Goal: Complete application form

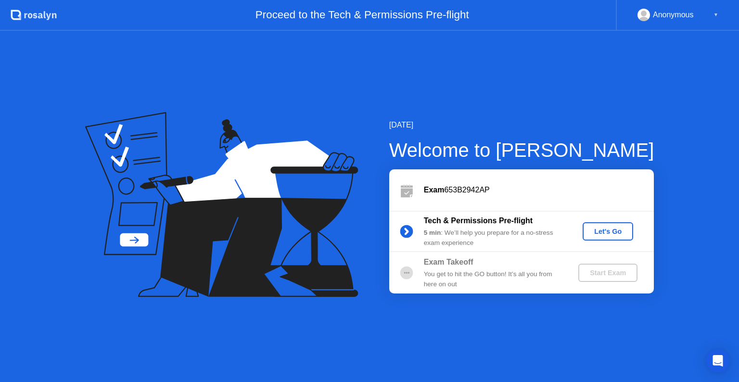
click at [589, 229] on div "Let's Go" at bounding box center [607, 231] width 43 height 8
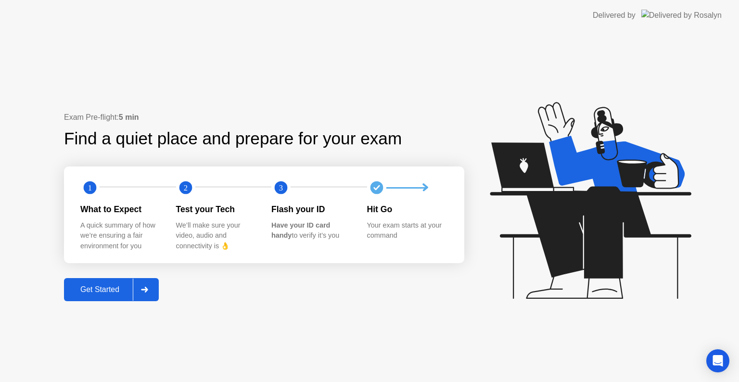
click at [111, 285] on div "Get Started" at bounding box center [100, 289] width 66 height 9
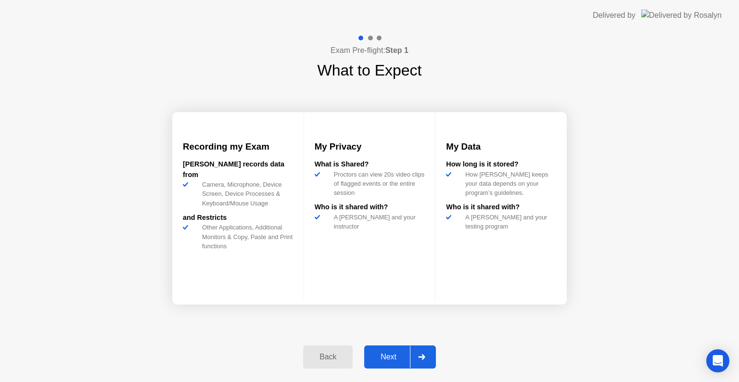
click at [398, 363] on button "Next" at bounding box center [400, 356] width 72 height 23
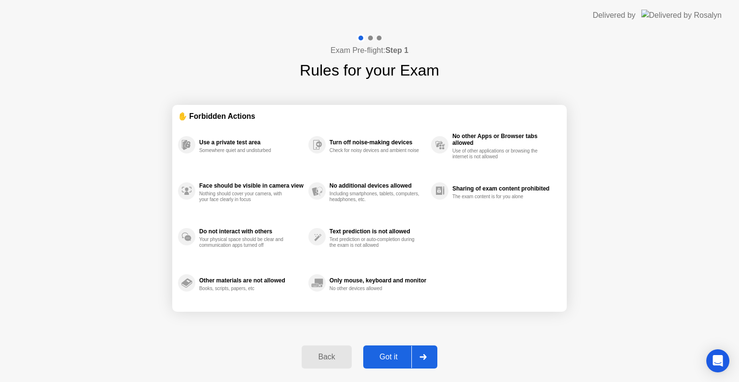
click at [398, 363] on button "Got it" at bounding box center [400, 356] width 74 height 23
select select "**********"
select select "*******"
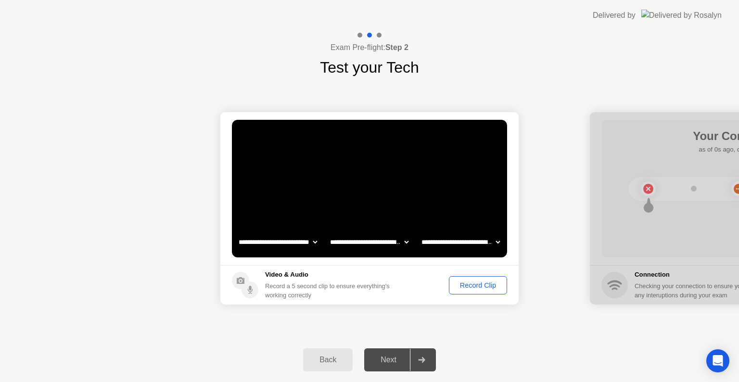
click at [463, 288] on div "Record Clip" at bounding box center [477, 285] width 51 height 8
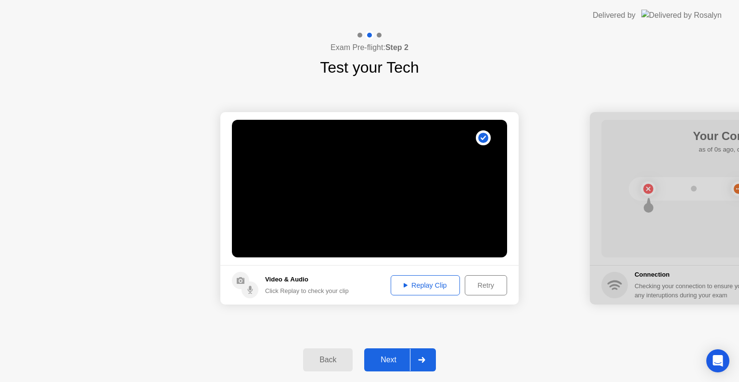
click at [408, 362] on div "Next" at bounding box center [388, 359] width 43 height 9
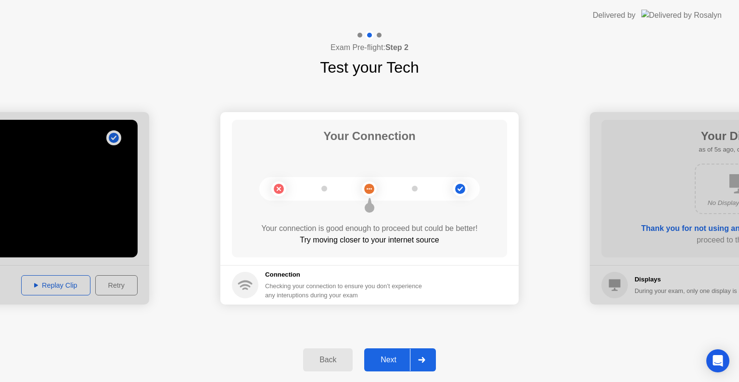
click at [393, 355] on div "Next" at bounding box center [388, 359] width 43 height 9
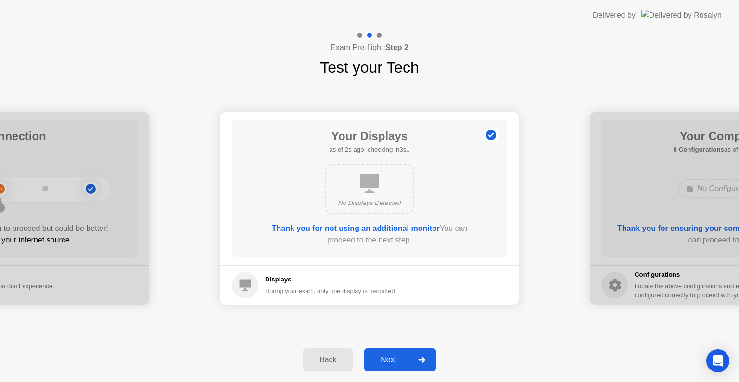
click at [393, 355] on div "Next" at bounding box center [388, 359] width 43 height 9
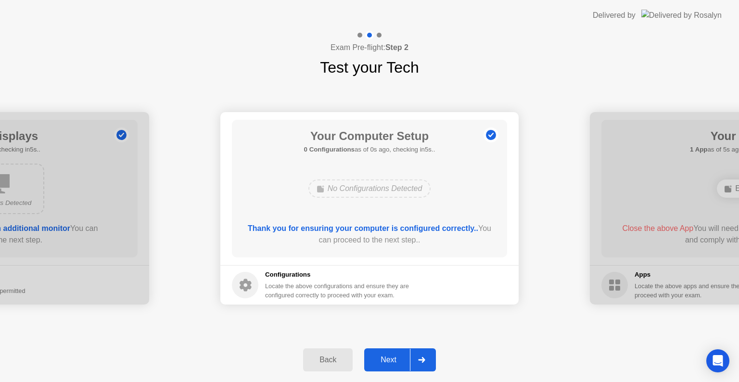
click at [393, 355] on div "Next" at bounding box center [388, 359] width 43 height 9
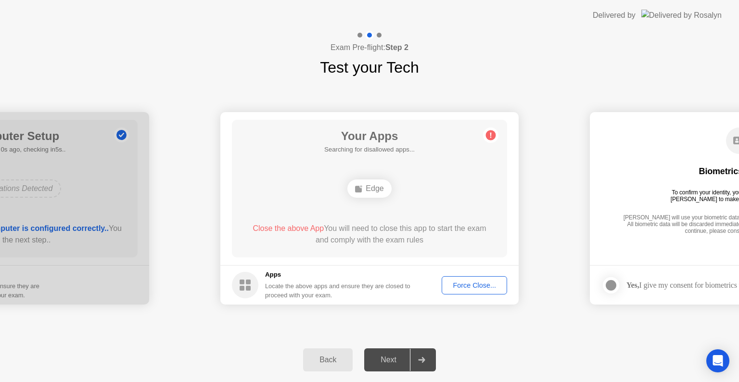
click at [467, 284] on div "Force Close..." at bounding box center [474, 285] width 59 height 8
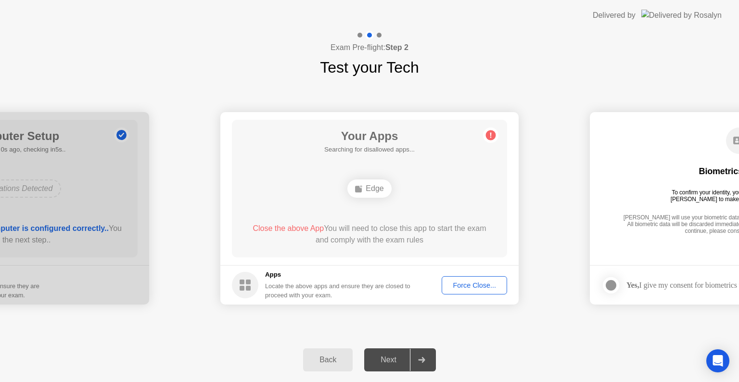
click at [318, 364] on div "Back" at bounding box center [328, 359] width 44 height 9
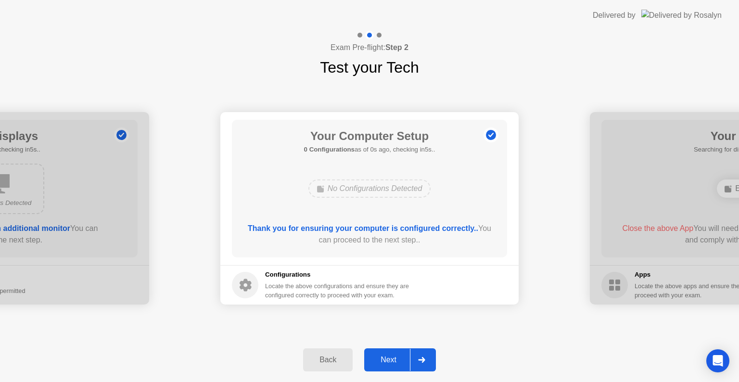
click at [396, 360] on div "Next" at bounding box center [388, 359] width 43 height 9
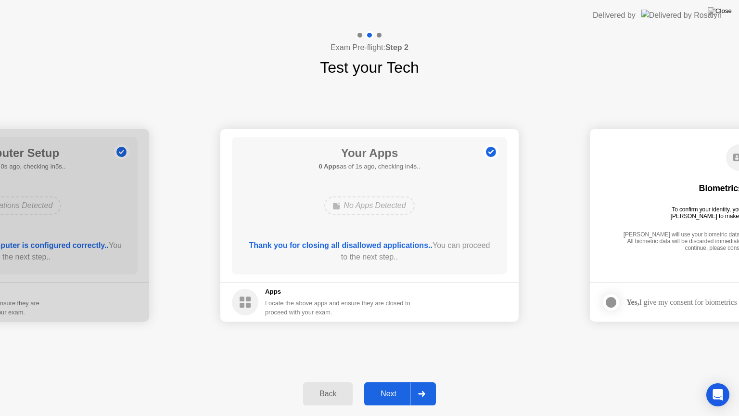
click at [406, 381] on div "Next" at bounding box center [388, 393] width 43 height 9
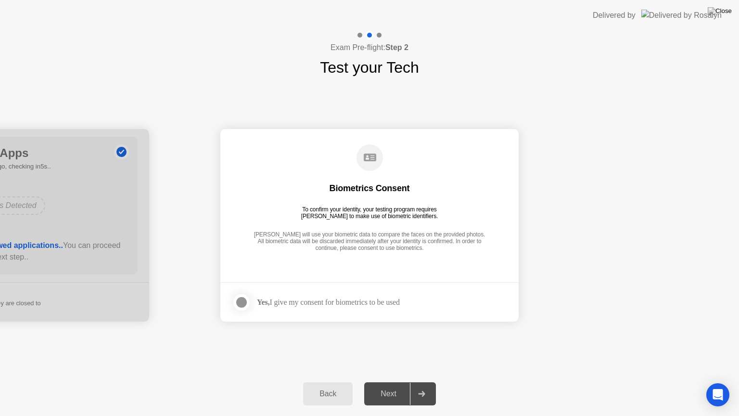
click at [406, 381] on div "Next" at bounding box center [388, 393] width 43 height 9
click at [243, 303] on div at bounding box center [242, 302] width 12 height 12
click at [390, 381] on div "Next" at bounding box center [388, 393] width 43 height 9
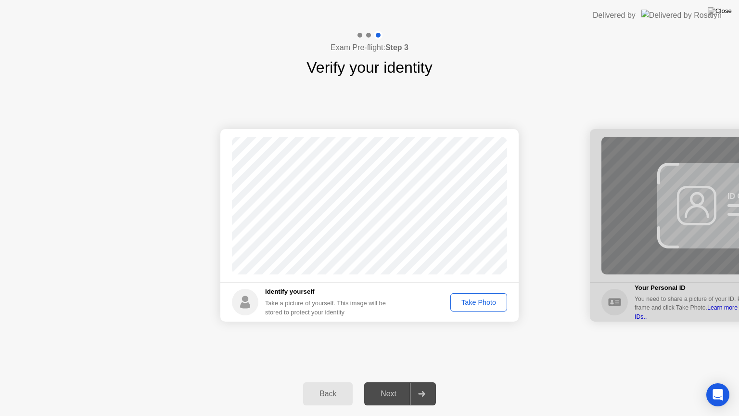
click at [495, 305] on div "Take Photo" at bounding box center [479, 302] width 50 height 8
click at [410, 381] on div "Next" at bounding box center [388, 393] width 43 height 9
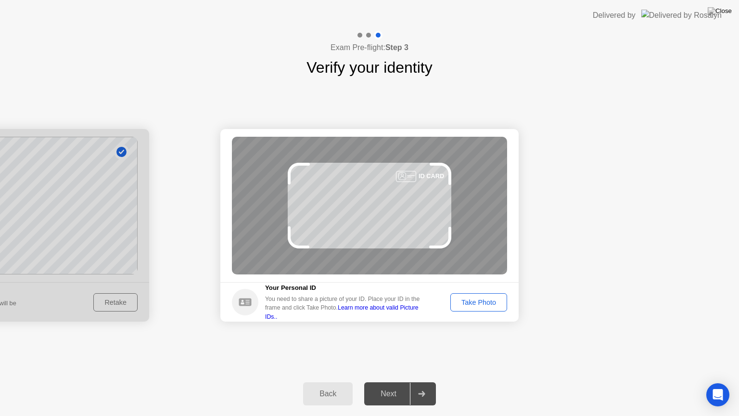
click at [469, 299] on div "Take Photo" at bounding box center [479, 302] width 50 height 8
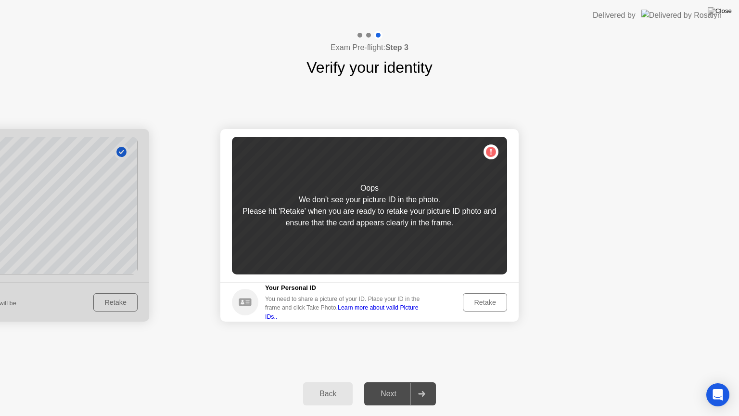
click at [469, 299] on div "Retake" at bounding box center [485, 302] width 38 height 8
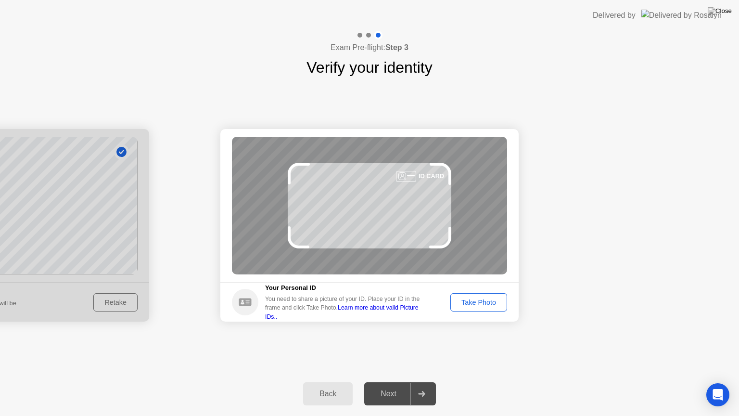
click at [475, 299] on div "Take Photo" at bounding box center [479, 302] width 50 height 8
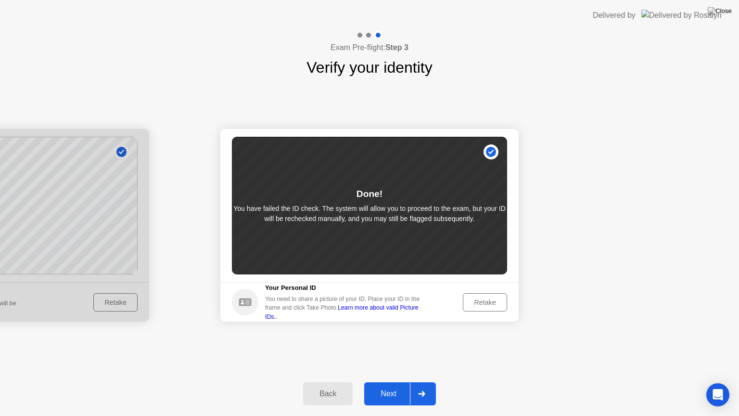
click at [479, 300] on div "Retake" at bounding box center [485, 302] width 38 height 8
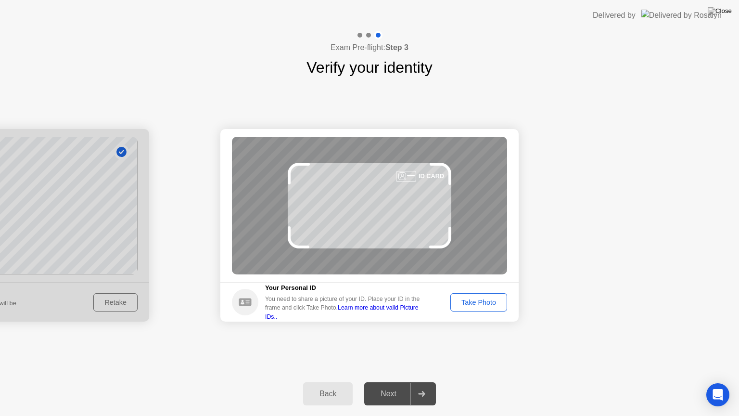
click at [479, 300] on div "Take Photo" at bounding box center [479, 302] width 50 height 8
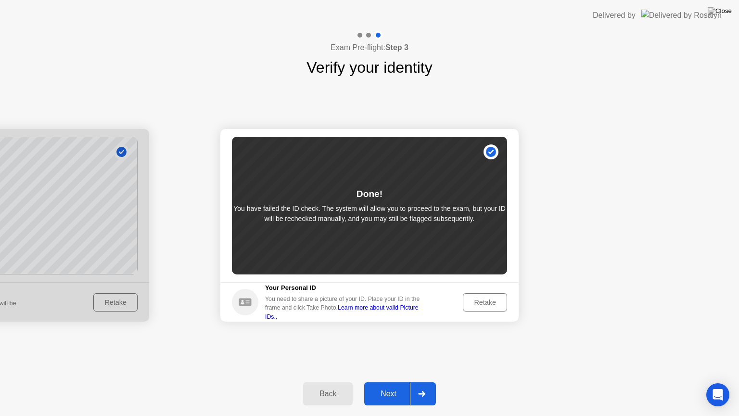
click at [479, 300] on div "Retake" at bounding box center [485, 302] width 38 height 8
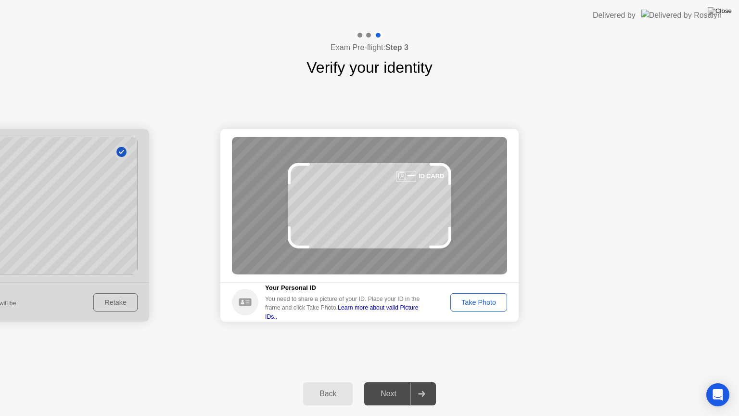
click at [479, 304] on div "Take Photo" at bounding box center [479, 302] width 50 height 8
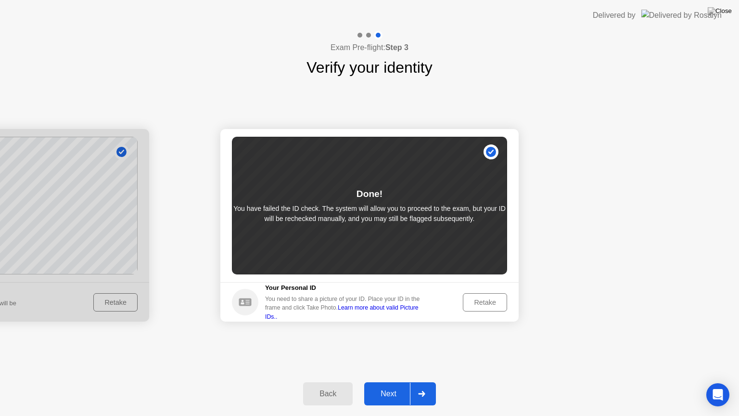
click at [472, 304] on div "Retake" at bounding box center [485, 302] width 38 height 8
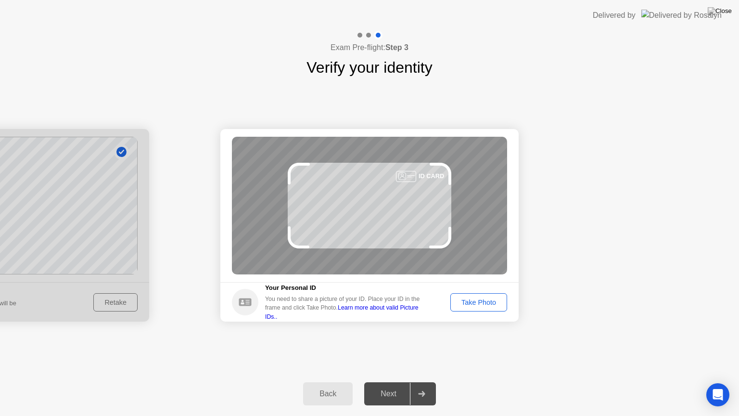
click at [360, 183] on div "ID CARD" at bounding box center [369, 206] width 275 height 138
click at [467, 300] on div "Take Photo" at bounding box center [479, 302] width 50 height 8
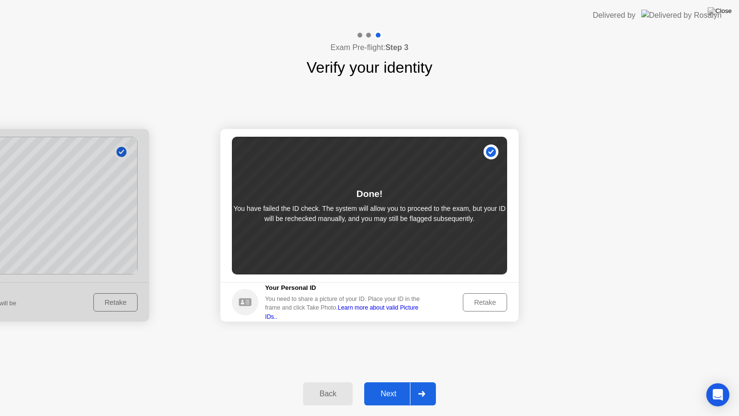
click at [386, 381] on div "Next" at bounding box center [388, 393] width 43 height 9
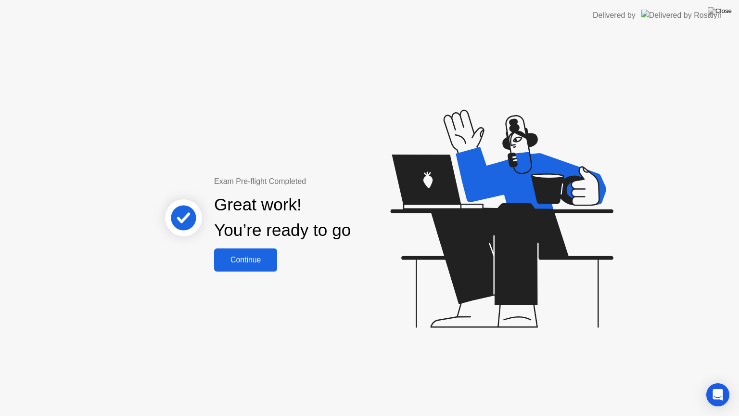
click at [250, 251] on button "Continue" at bounding box center [245, 259] width 63 height 23
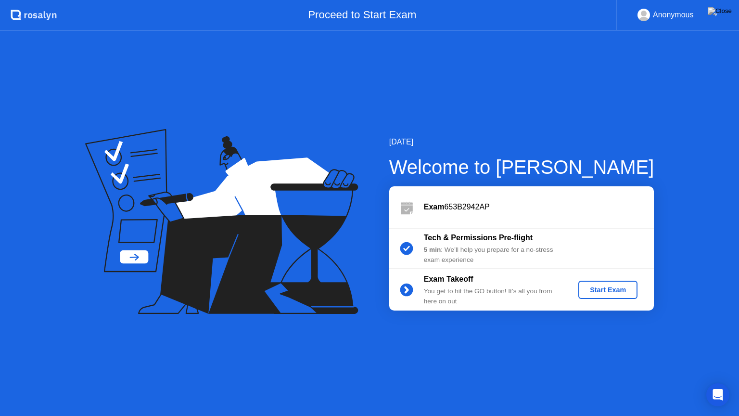
click at [599, 281] on button "Start Exam" at bounding box center [607, 289] width 59 height 18
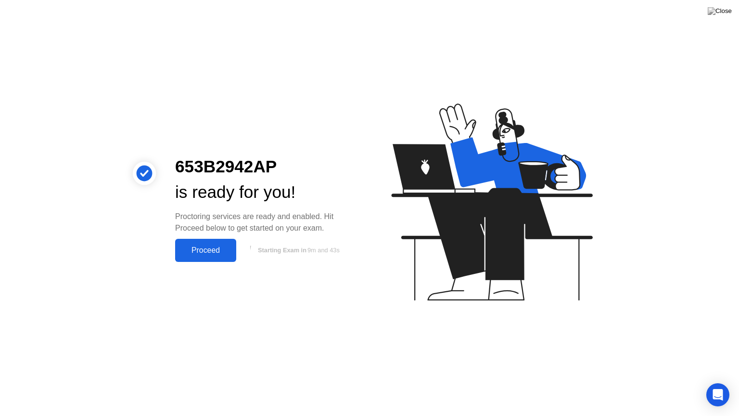
click at [219, 249] on div "Proceed" at bounding box center [205, 250] width 55 height 9
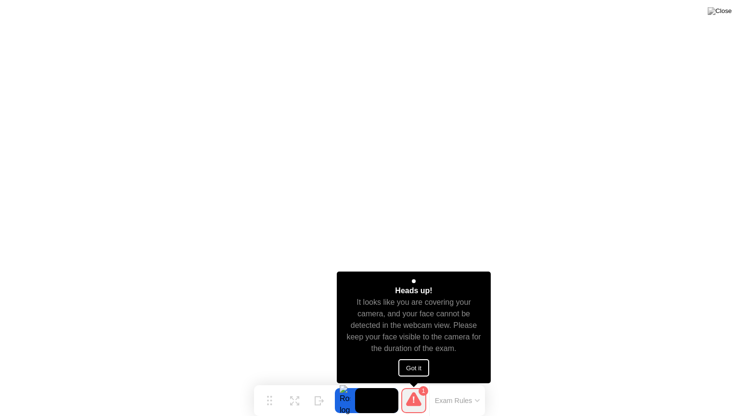
click at [409, 367] on button "Got it" at bounding box center [413, 367] width 31 height 17
